Goal: Communication & Community: Answer question/provide support

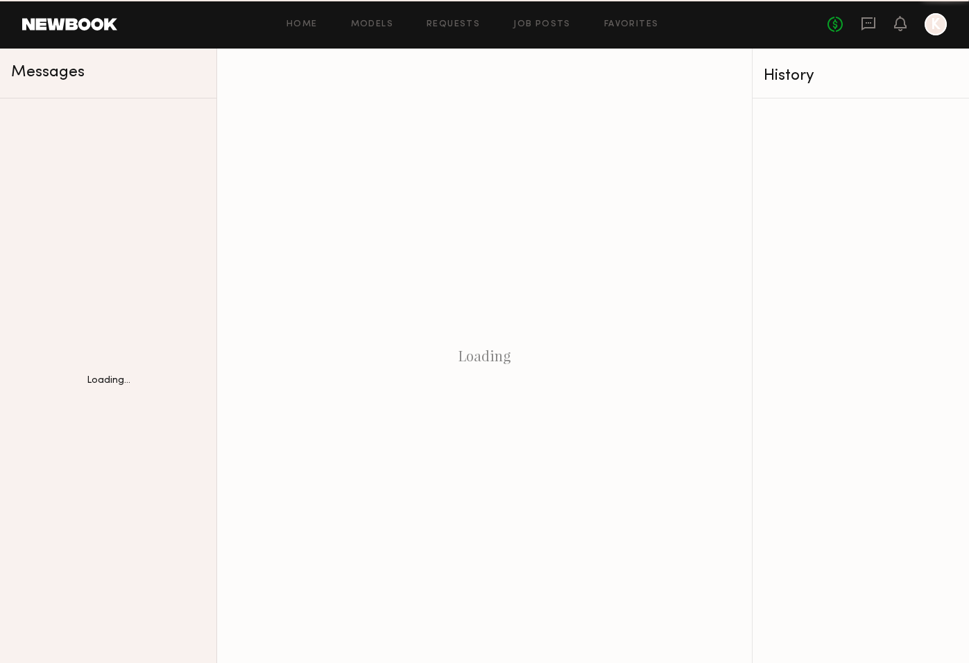
click at [382, 247] on div "Loading" at bounding box center [484, 356] width 535 height 615
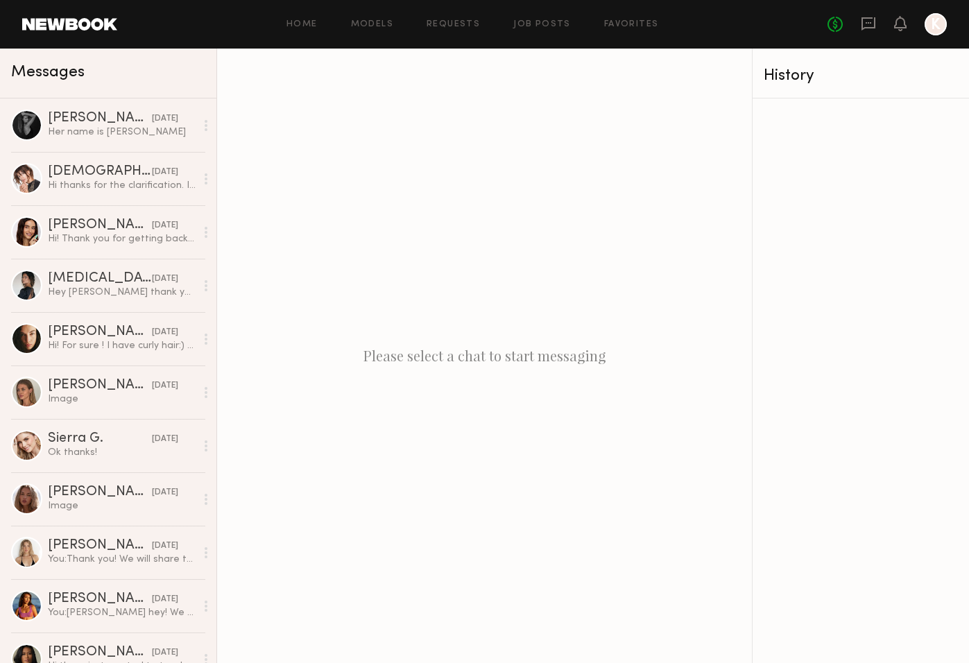
click at [74, 26] on link at bounding box center [69, 24] width 95 height 12
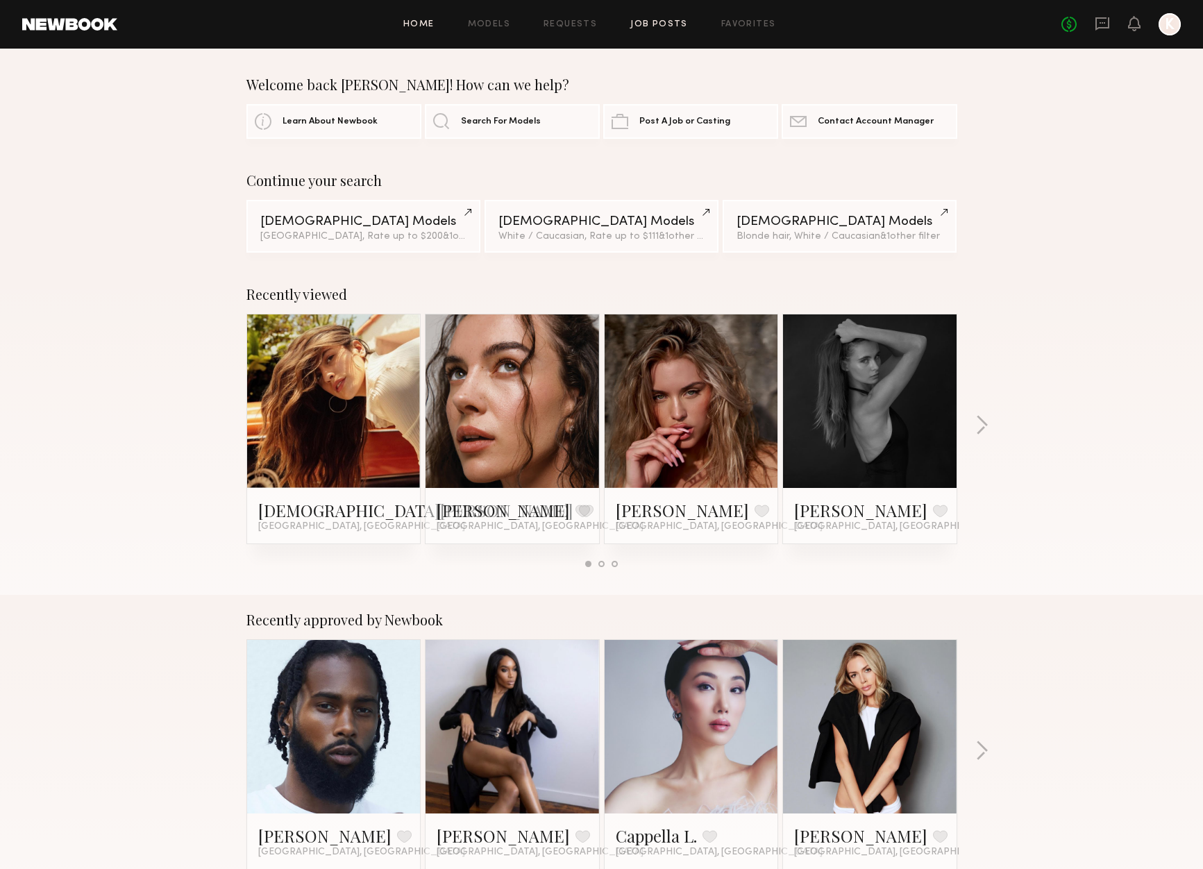
click at [648, 28] on link "Job Posts" at bounding box center [659, 24] width 58 height 9
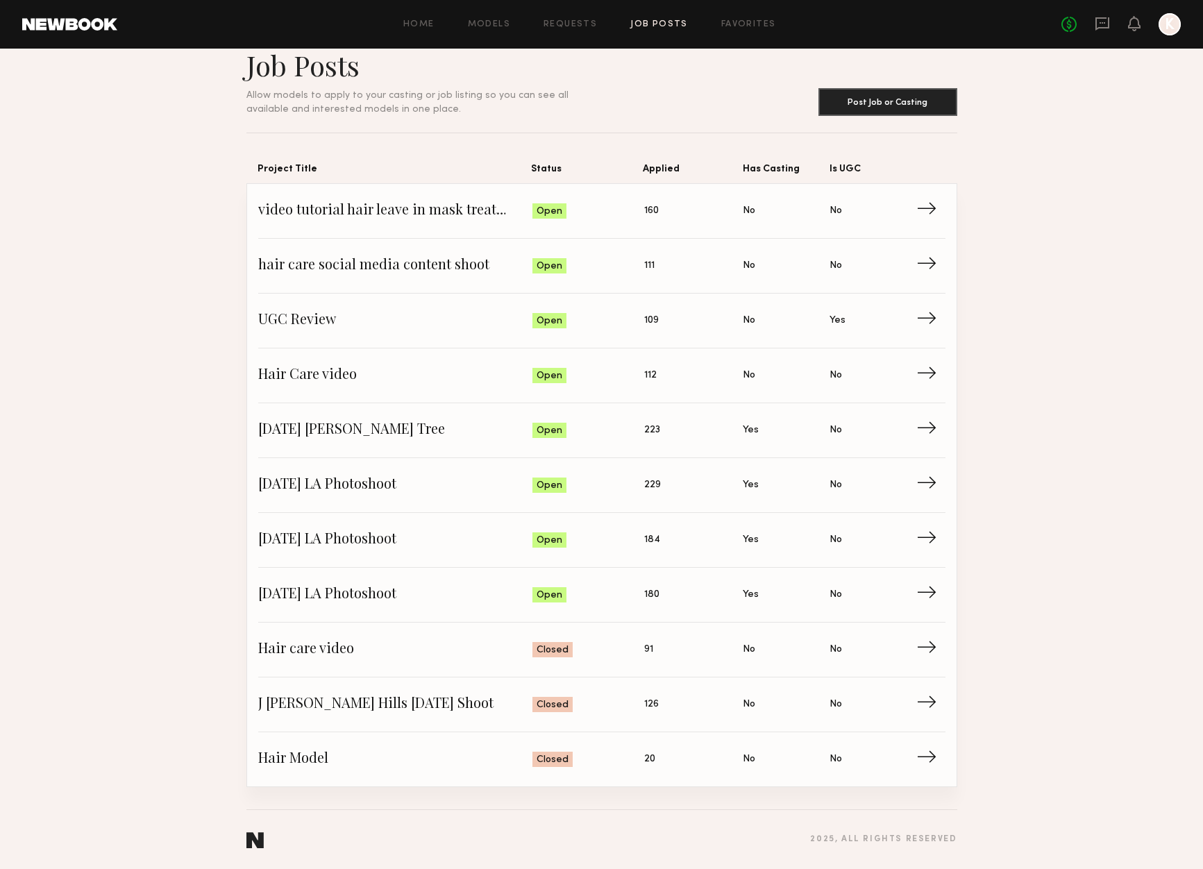
scroll to position [26, 0]
click at [359, 200] on link "video tutorial hair leave in mask treatment Status: Open Applied: 160 Has Casti…" at bounding box center [601, 211] width 687 height 55
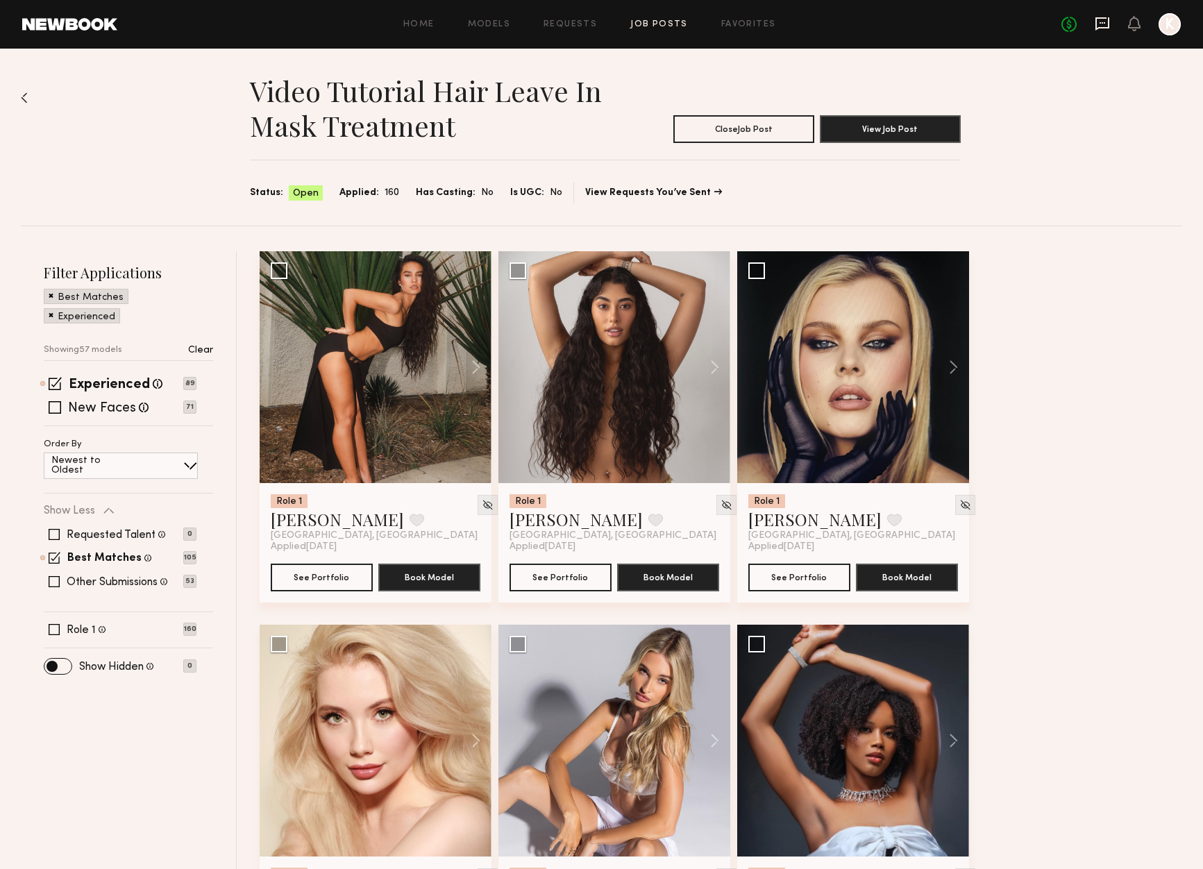
click at [969, 17] on icon at bounding box center [1101, 23] width 15 height 15
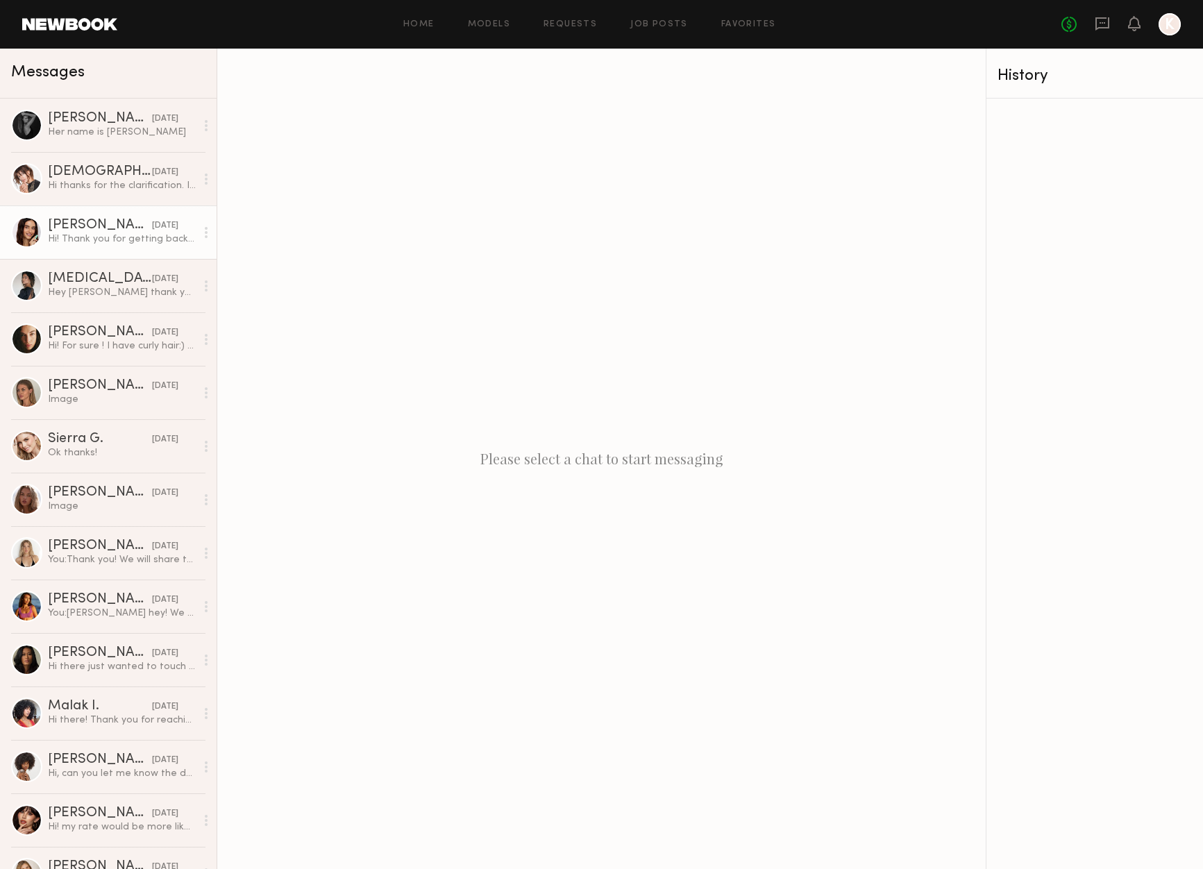
click at [115, 240] on div "Hi! Thank you for getting back. I’m booked all week this week." at bounding box center [122, 238] width 148 height 13
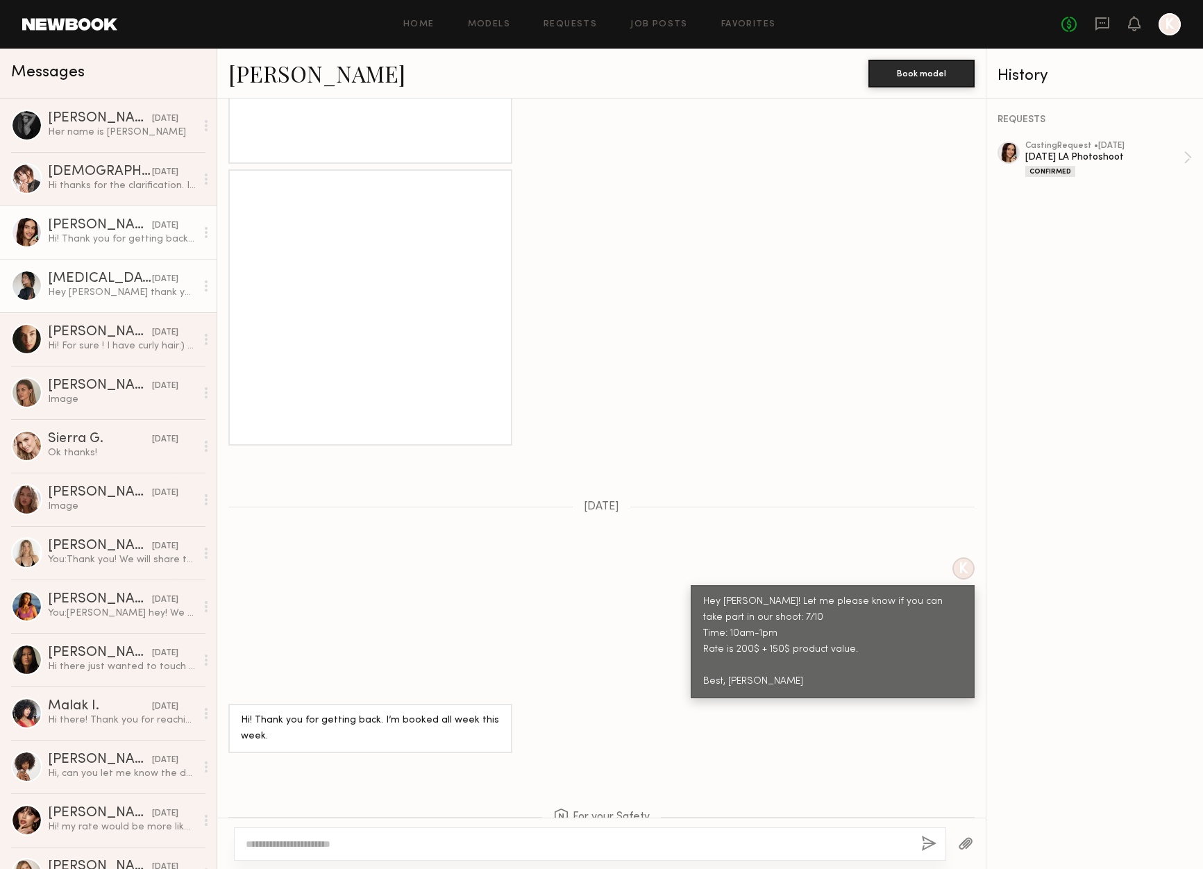
scroll to position [1058, 0]
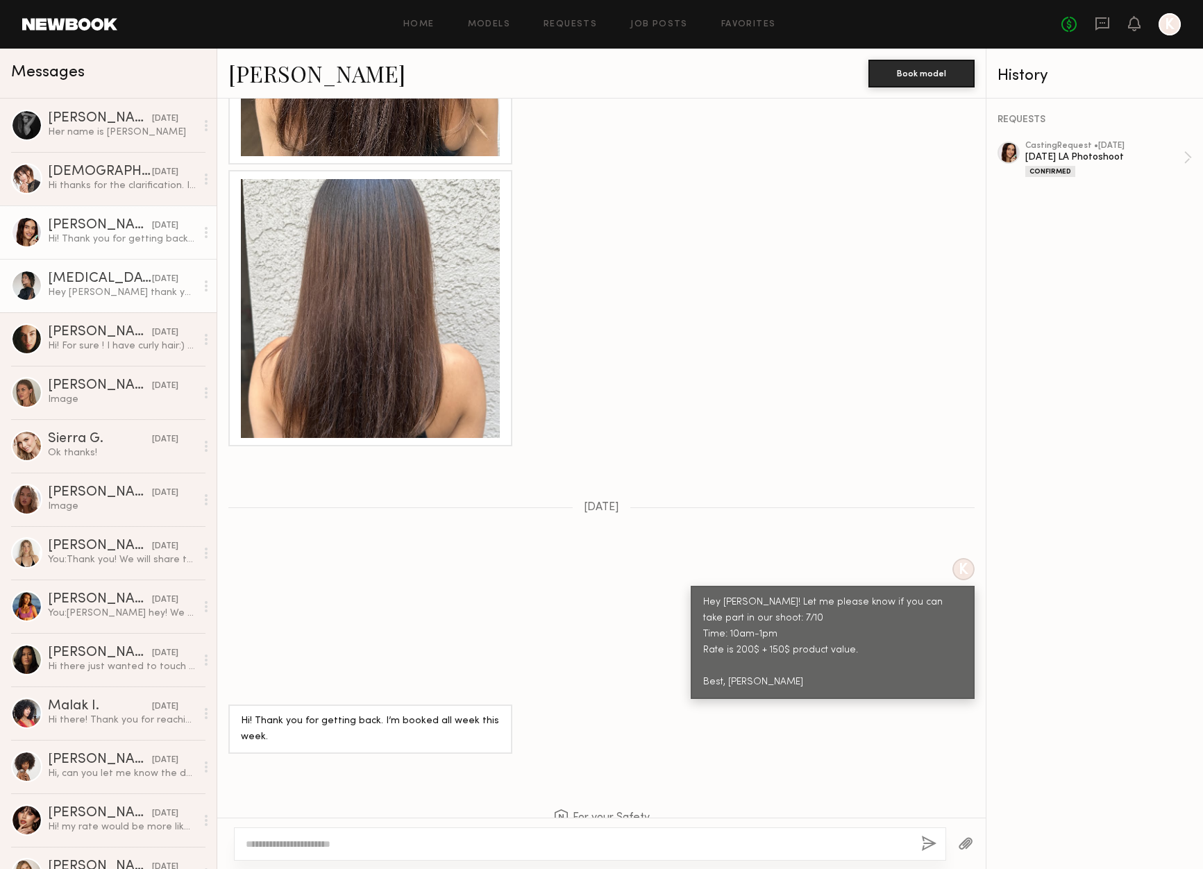
click at [96, 283] on div "[MEDICAL_DATA][PERSON_NAME]" at bounding box center [100, 279] width 104 height 14
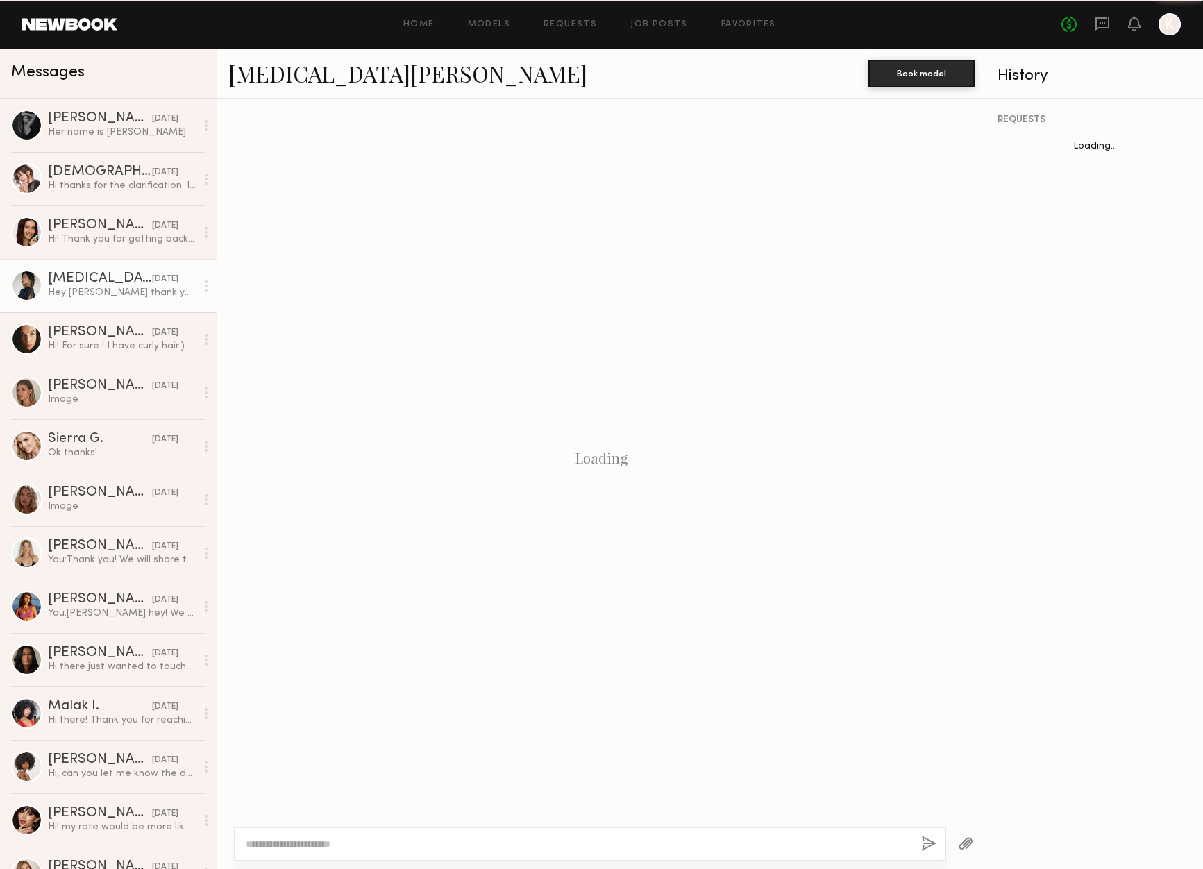
scroll to position [1402, 0]
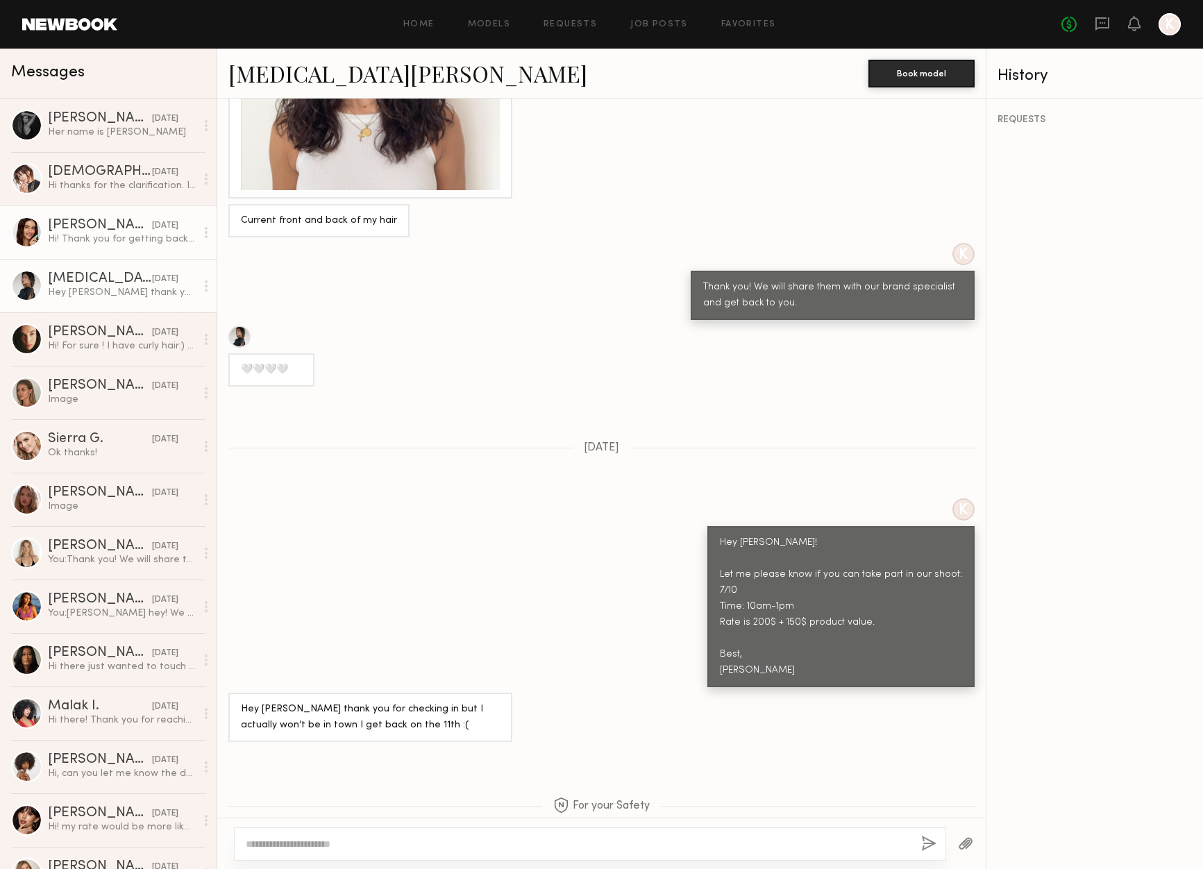
click at [97, 234] on div "Hi! Thank you for getting back. I’m booked all week this week." at bounding box center [122, 238] width 148 height 13
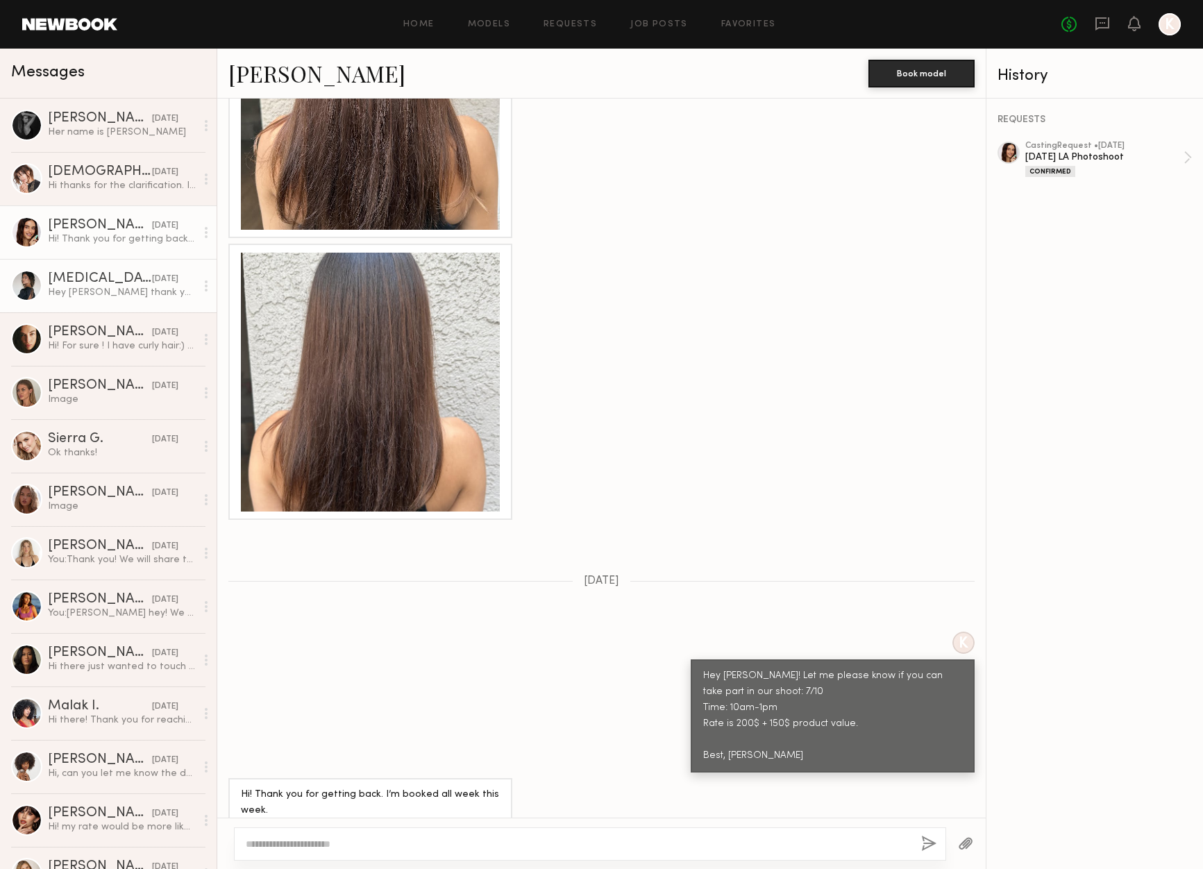
scroll to position [983, 0]
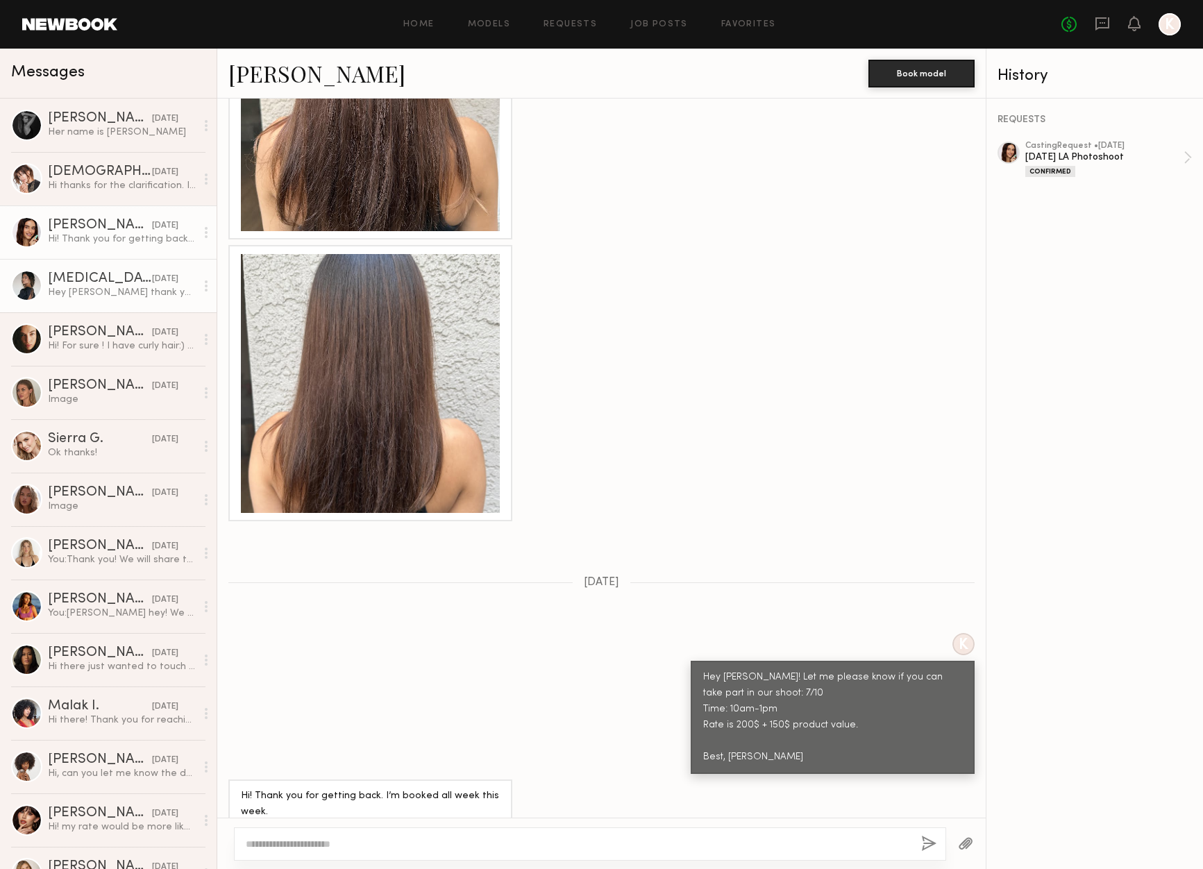
click at [110, 287] on div "Hey [PERSON_NAME] thank you for checking in but I actually won’t be in town I g…" at bounding box center [122, 292] width 148 height 13
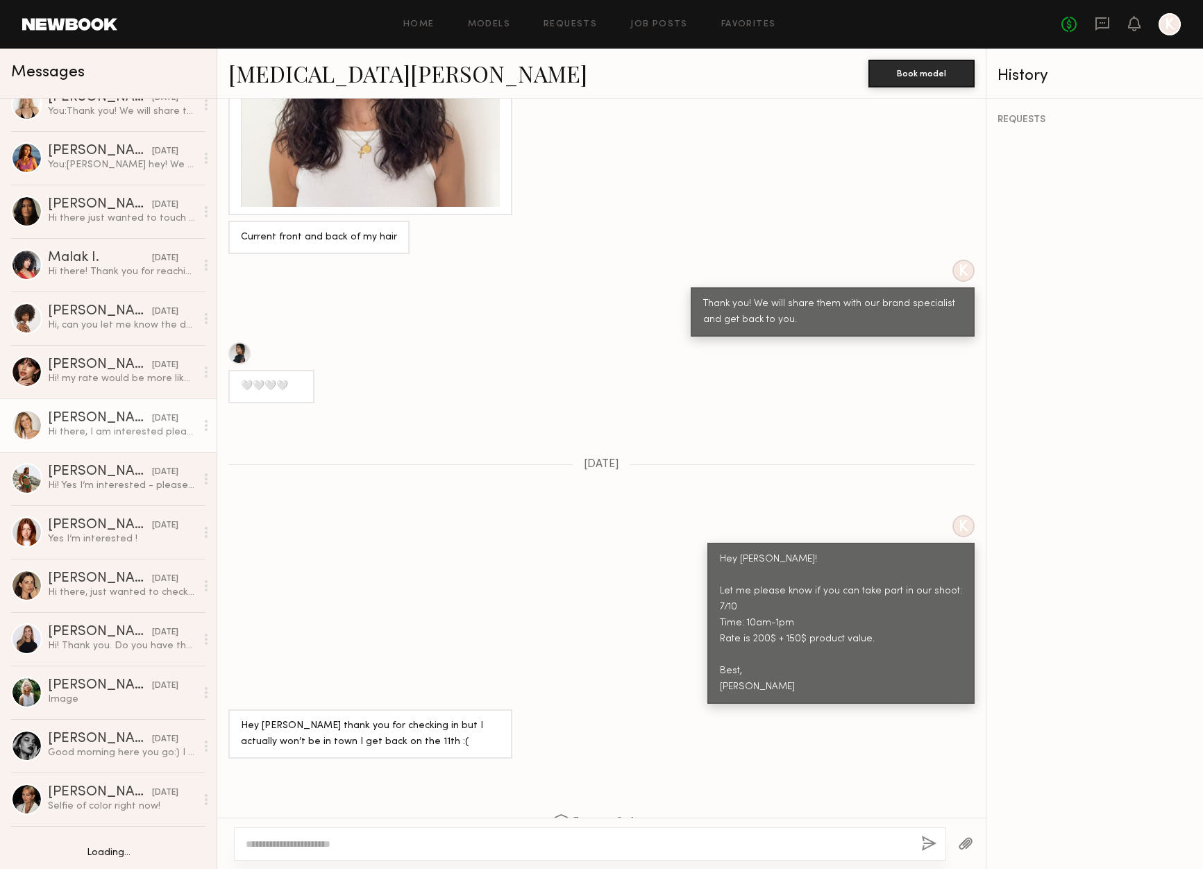
scroll to position [455, 0]
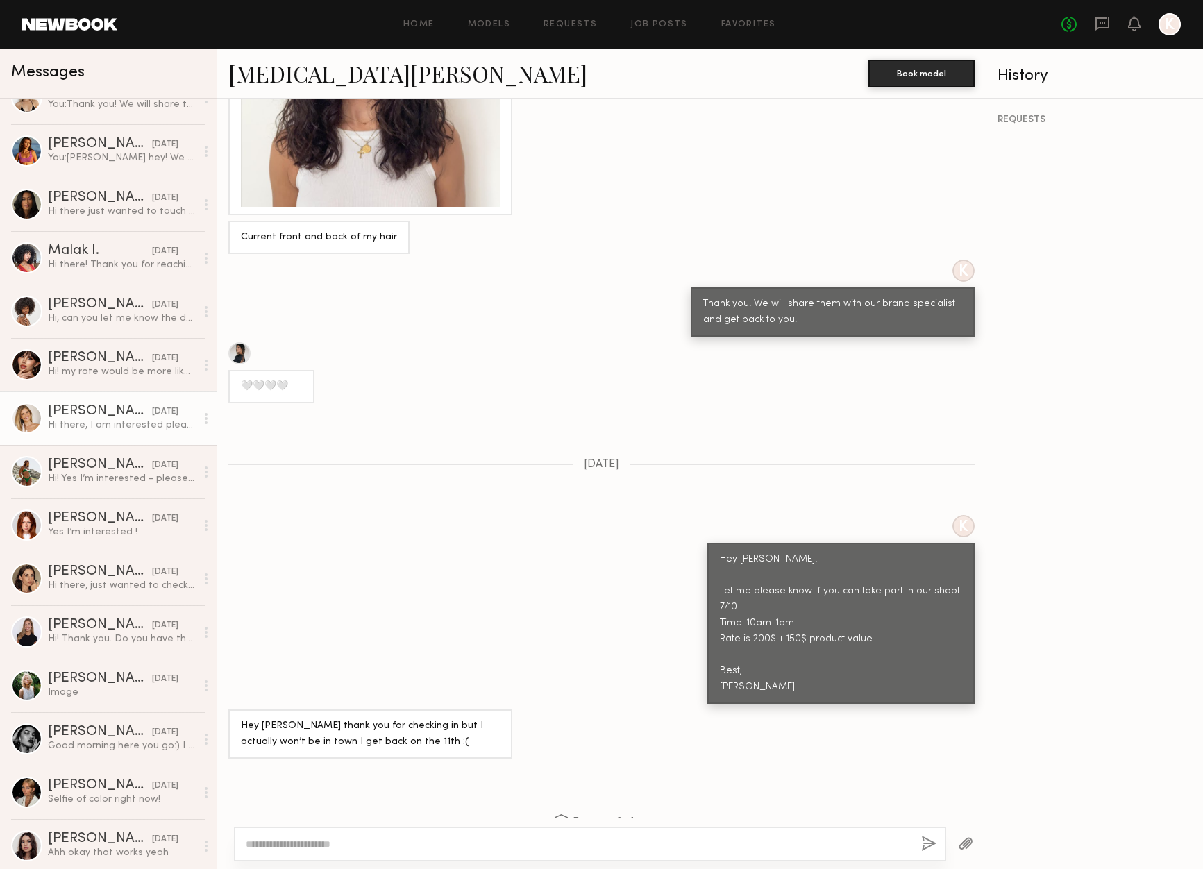
click at [120, 439] on link "[PERSON_NAME] [DATE] Hi there, I am interested please send over more informatio…" at bounding box center [108, 417] width 217 height 53
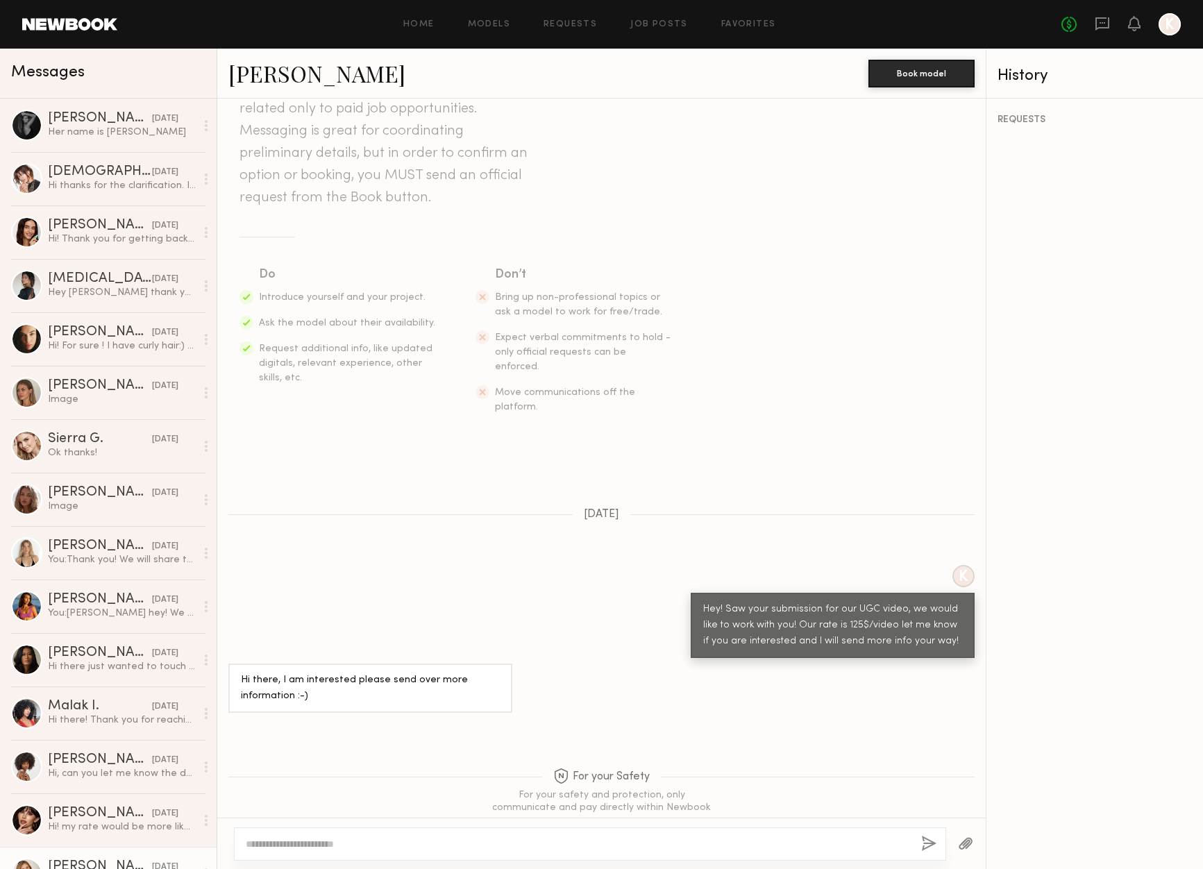
click at [96, 29] on link at bounding box center [69, 24] width 95 height 12
